Goal: Navigation & Orientation: Find specific page/section

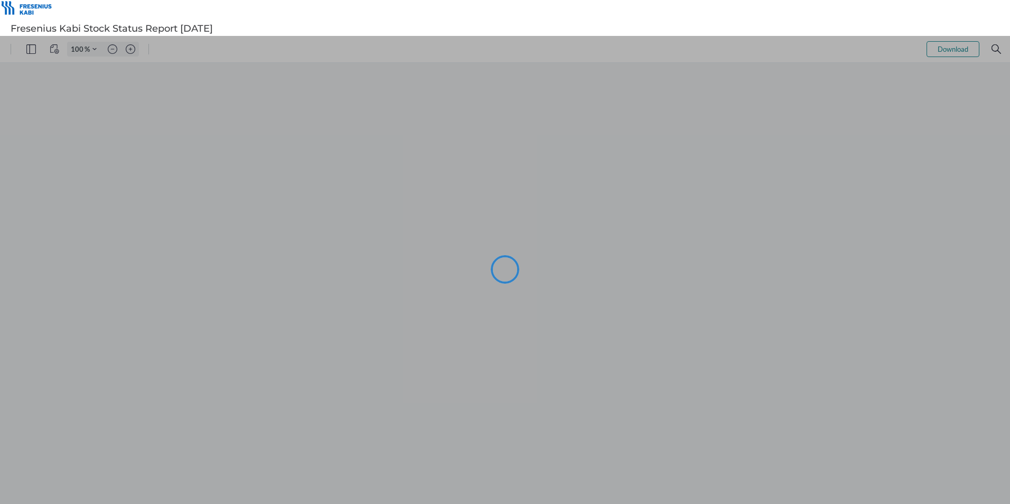
type input "93"
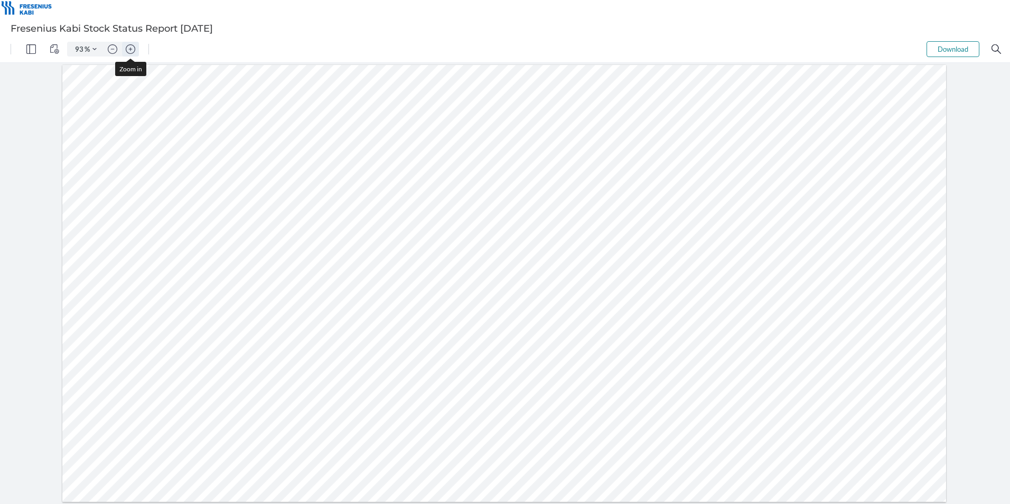
click at [129, 48] on img "Zoom in" at bounding box center [131, 49] width 10 height 10
type input "118"
